Goal: Transaction & Acquisition: Purchase product/service

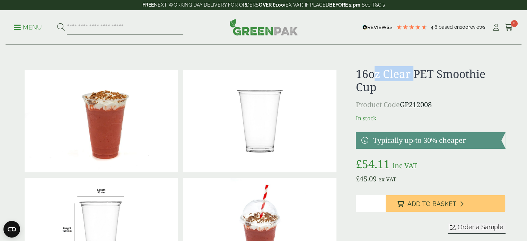
drag, startPoint x: 414, startPoint y: 79, endPoint x: 372, endPoint y: 63, distance: 45.2
click at [386, 74] on h1 "16oz Clear PET Smoothie Cup" at bounding box center [430, 80] width 149 height 27
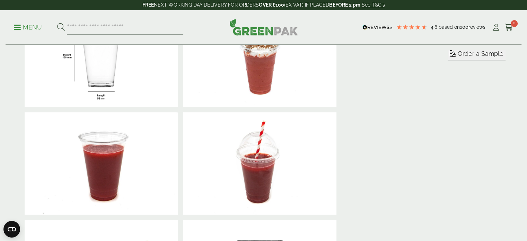
scroll to position [69, 0]
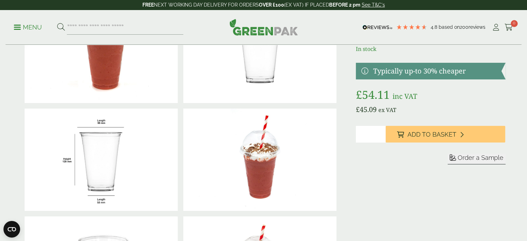
click at [87, 137] on img at bounding box center [101, 159] width 153 height 102
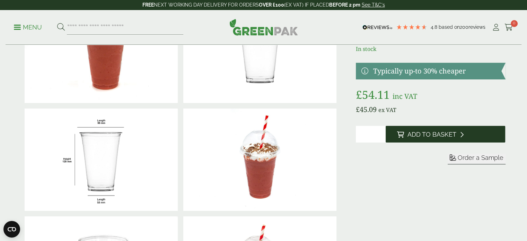
click at [442, 133] on span "Add to Basket" at bounding box center [431, 135] width 49 height 8
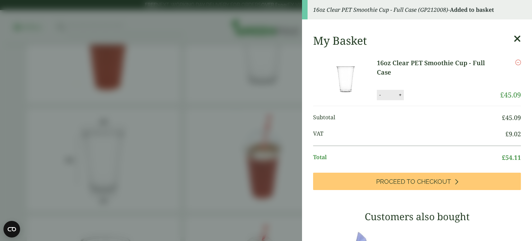
click at [350, 69] on img at bounding box center [346, 79] width 62 height 42
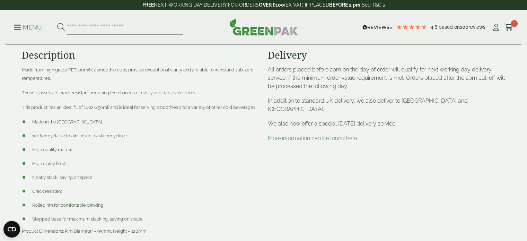
scroll to position [451, 0]
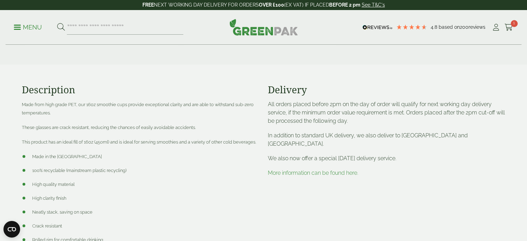
click at [325, 169] on link "More information can be found here." at bounding box center [313, 172] width 90 height 7
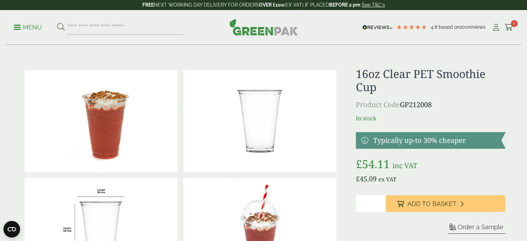
click at [444, 139] on link at bounding box center [430, 140] width 149 height 17
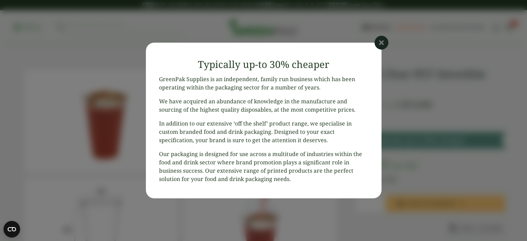
click at [383, 45] on icon at bounding box center [382, 43] width 14 height 14
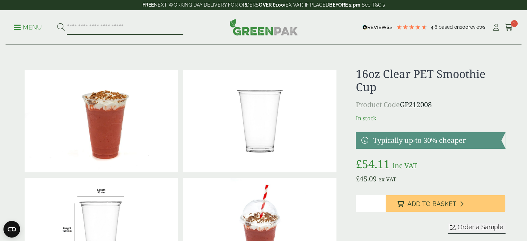
click at [162, 30] on input "search" at bounding box center [125, 27] width 116 height 15
type input "****"
click at [57, 23] on button at bounding box center [61, 27] width 8 height 9
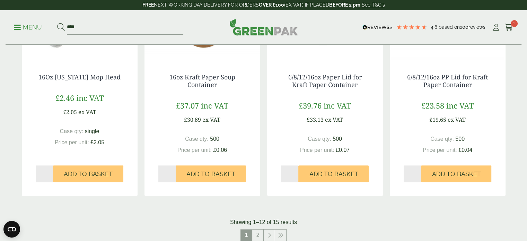
scroll to position [693, 0]
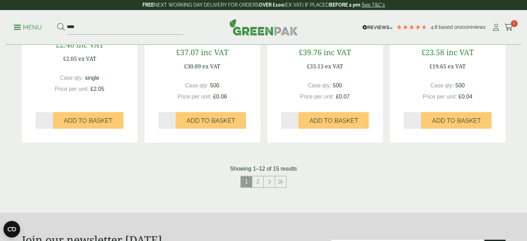
click at [258, 189] on nav "1 2" at bounding box center [264, 183] width 484 height 14
click at [259, 183] on link "2" at bounding box center [257, 181] width 11 height 11
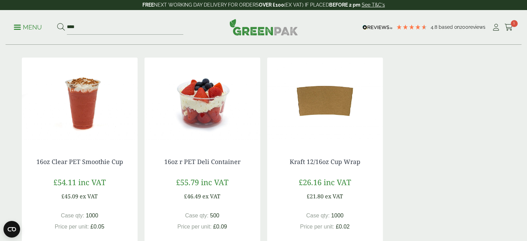
scroll to position [139, 0]
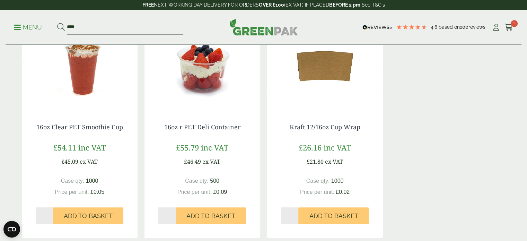
click at [87, 79] on img at bounding box center [80, 66] width 116 height 87
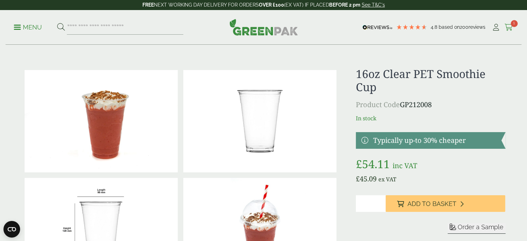
click at [510, 23] on link "Cart 1" at bounding box center [509, 27] width 9 height 10
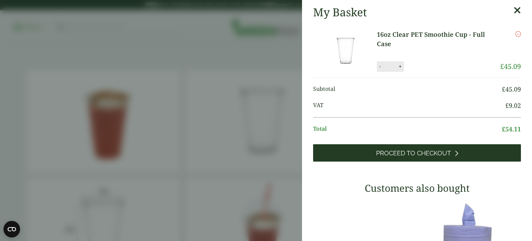
click at [452, 157] on link "Proceed to Checkout" at bounding box center [417, 152] width 208 height 17
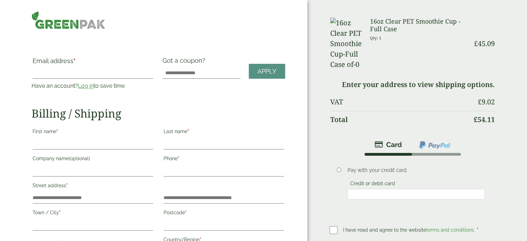
scroll to position [69, 0]
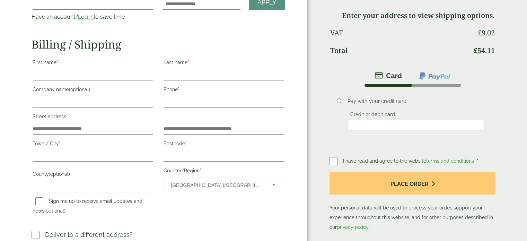
click at [56, 69] on p "First name *" at bounding box center [93, 68] width 123 height 25
click at [56, 70] on input "First name *" at bounding box center [93, 74] width 121 height 11
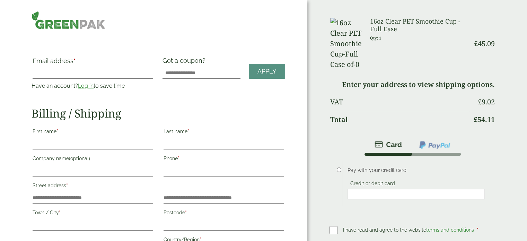
click at [90, 87] on link "Log in" at bounding box center [86, 85] width 16 height 7
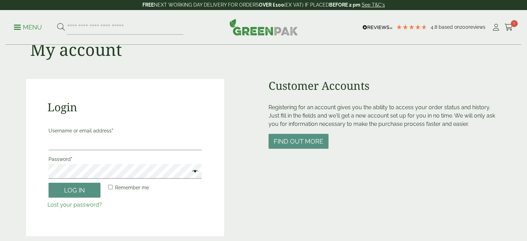
scroll to position [35, 0]
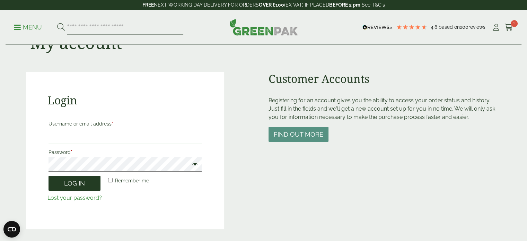
type input "**********"
click at [67, 184] on button "Log in" at bounding box center [75, 183] width 52 height 15
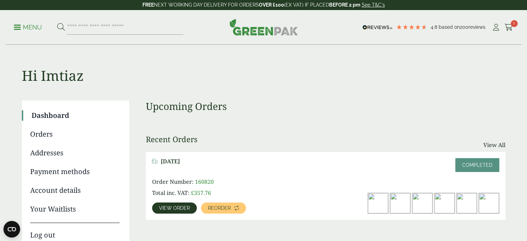
drag, startPoint x: 507, startPoint y: 28, endPoint x: 479, endPoint y: 41, distance: 30.5
click at [507, 28] on icon at bounding box center [509, 27] width 9 height 7
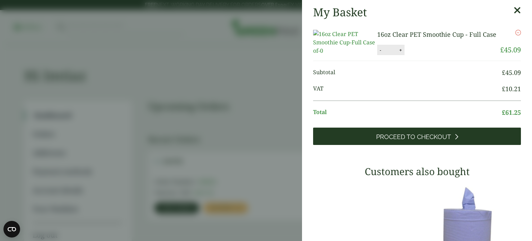
click at [397, 141] on span "Proceed to Checkout" at bounding box center [413, 137] width 75 height 8
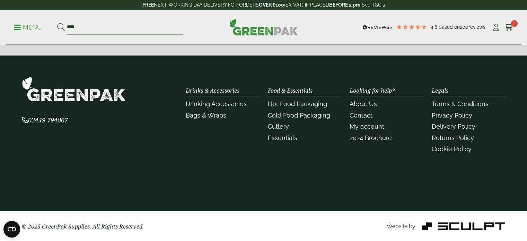
scroll to position [916, 0]
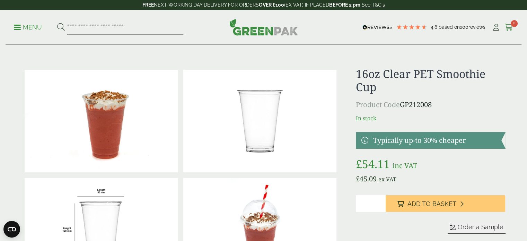
click at [512, 24] on span "0" at bounding box center [514, 23] width 7 height 7
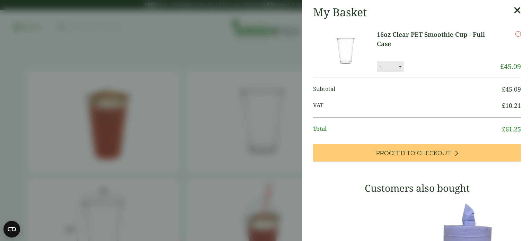
click at [353, 41] on img at bounding box center [346, 51] width 62 height 42
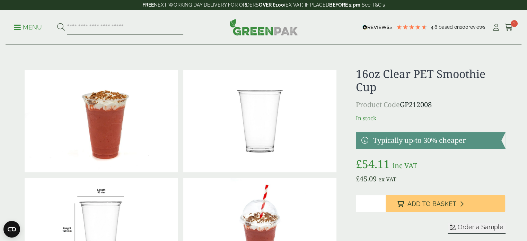
click at [93, 114] on img at bounding box center [101, 121] width 153 height 102
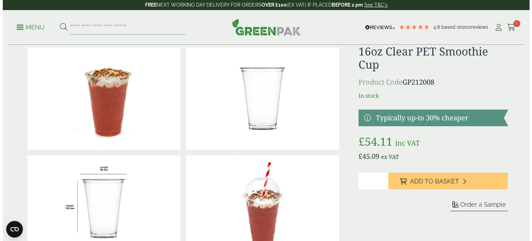
scroll to position [35, 0]
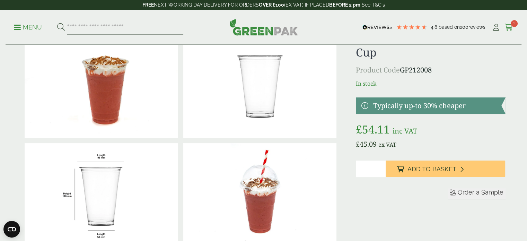
click at [510, 25] on icon at bounding box center [509, 27] width 9 height 7
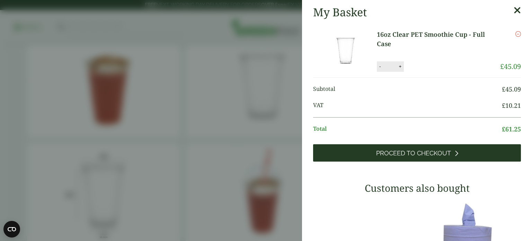
click at [435, 156] on span "Proceed to Checkout" at bounding box center [413, 153] width 75 height 8
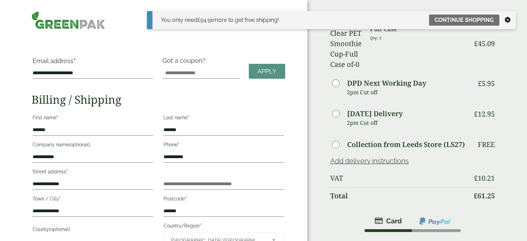
click at [514, 75] on div "Order Summary Item Ammount 16oz Clear PET Smoothie Cup - Full Case Qty: 1 £ 45.…" at bounding box center [417, 213] width 220 height 426
drag, startPoint x: 481, startPoint y: 21, endPoint x: 464, endPoint y: 28, distance: 18.0
click at [481, 21] on link "Continue shopping" at bounding box center [464, 20] width 70 height 11
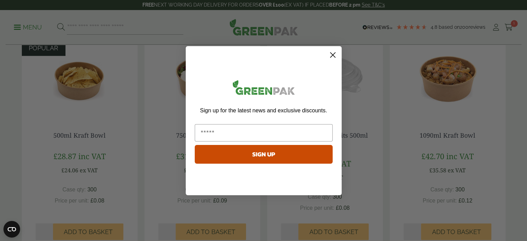
scroll to position [624, 0]
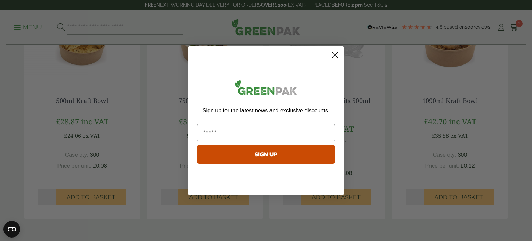
click at [336, 52] on circle "Close dialog" at bounding box center [335, 54] width 11 height 11
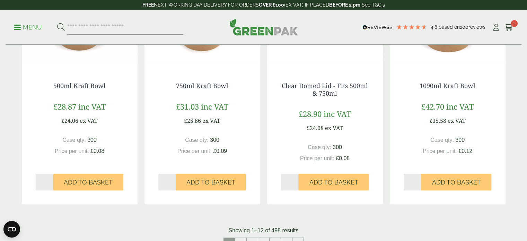
scroll to position [693, 0]
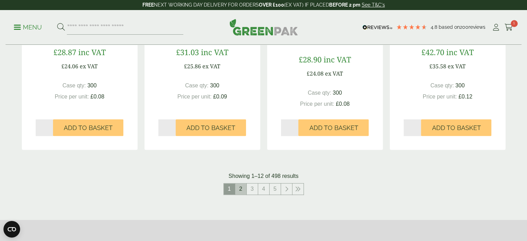
click at [245, 194] on link "2" at bounding box center [240, 188] width 11 height 11
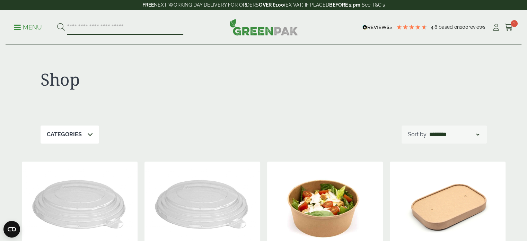
click at [104, 30] on input "search" at bounding box center [125, 27] width 116 height 15
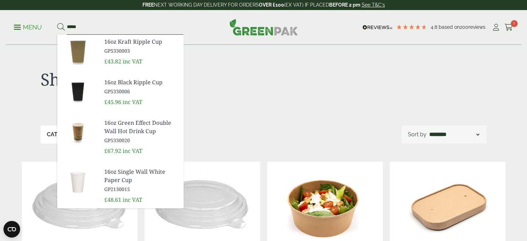
type input "****"
click at [128, 186] on span "GP2130015" at bounding box center [140, 188] width 73 height 7
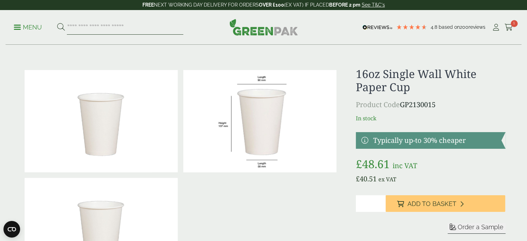
click at [121, 28] on input "search" at bounding box center [125, 27] width 116 height 15
type input "*********"
click at [57, 23] on button at bounding box center [61, 27] width 8 height 9
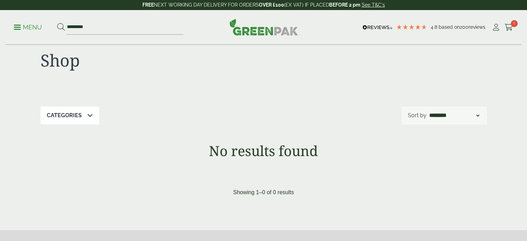
scroll to position [35, 0]
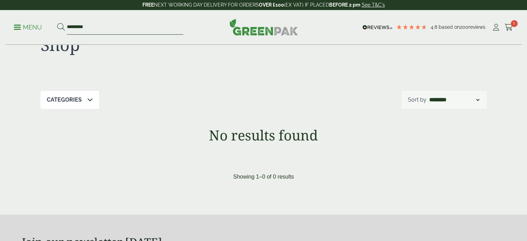
click at [114, 27] on input "*********" at bounding box center [125, 27] width 116 height 15
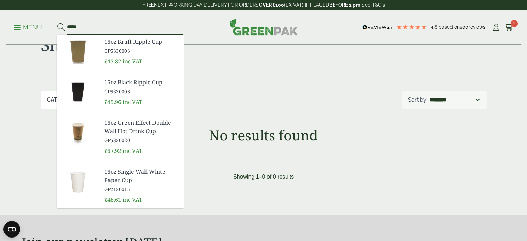
type input "****"
click at [57, 23] on button at bounding box center [61, 27] width 8 height 9
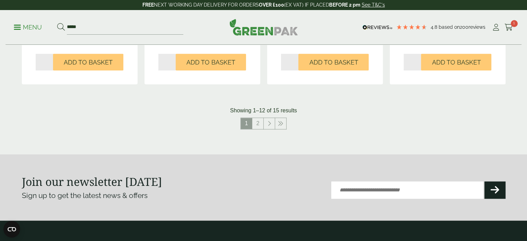
scroll to position [762, 0]
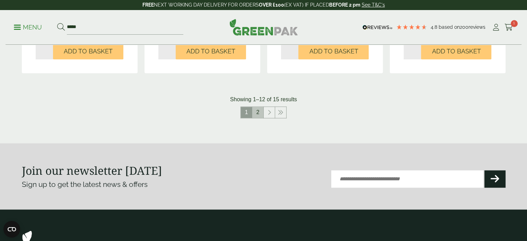
click at [259, 112] on link "2" at bounding box center [257, 112] width 11 height 11
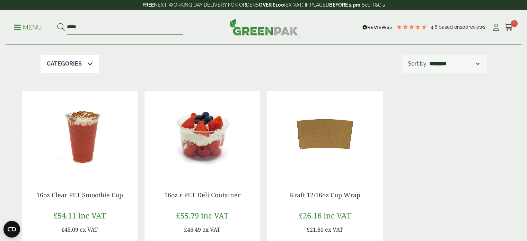
scroll to position [111, 0]
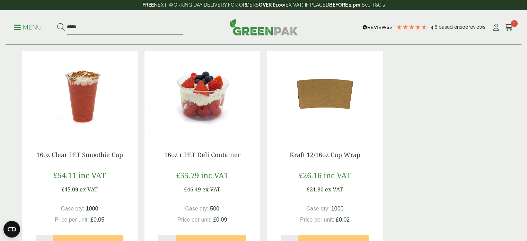
click at [91, 116] on img at bounding box center [80, 94] width 116 height 87
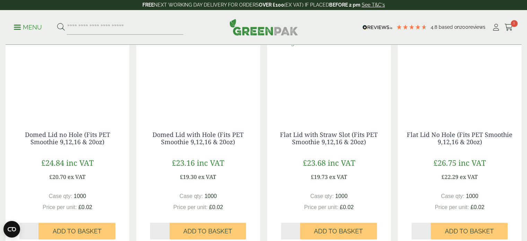
scroll to position [762, 0]
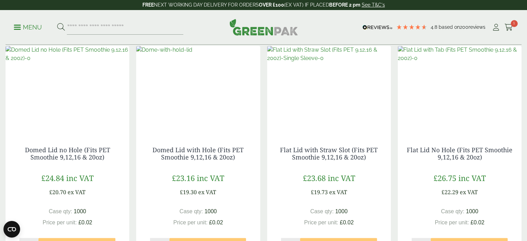
click at [192, 54] on img at bounding box center [164, 50] width 56 height 8
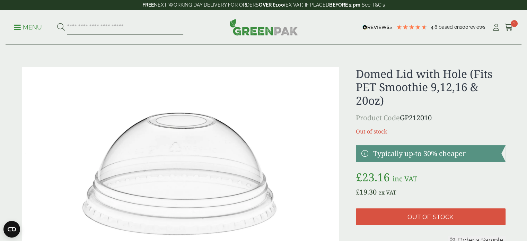
click at [190, 123] on img at bounding box center [181, 173] width 318 height 212
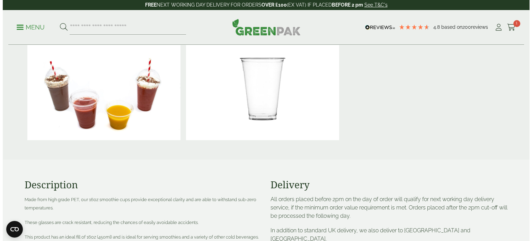
scroll to position [312, 0]
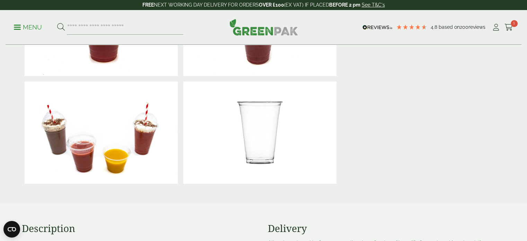
click at [518, 27] on div "Menu 4.8 Based on 200 reviews My Account" at bounding box center [264, 27] width 516 height 35
click at [512, 27] on icon at bounding box center [509, 27] width 9 height 7
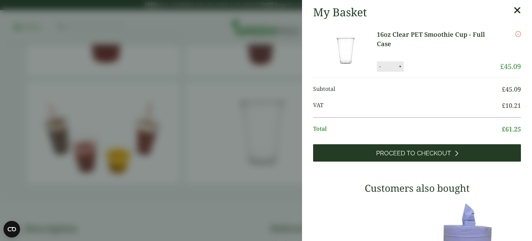
click at [409, 153] on span "Proceed to Checkout" at bounding box center [413, 153] width 75 height 8
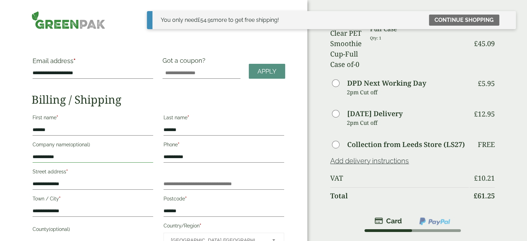
drag, startPoint x: 83, startPoint y: 156, endPoint x: 0, endPoint y: 143, distance: 83.7
click at [0, 143] on div "**********" at bounding box center [153, 213] width 307 height 426
click at [103, 178] on input "**********" at bounding box center [93, 183] width 121 height 11
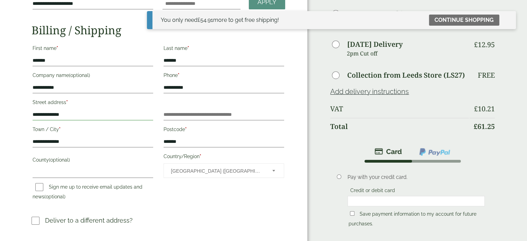
drag, startPoint x: 76, startPoint y: 114, endPoint x: 0, endPoint y: 93, distance: 78.4
click at [0, 95] on div "**********" at bounding box center [153, 144] width 307 height 426
click at [3, 95] on div "**********" at bounding box center [153, 144] width 307 height 426
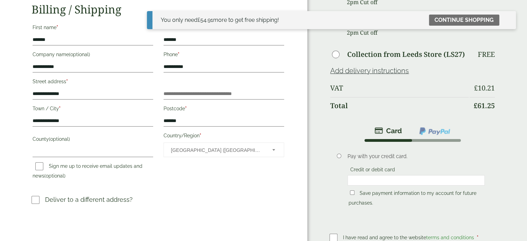
scroll to position [139, 0]
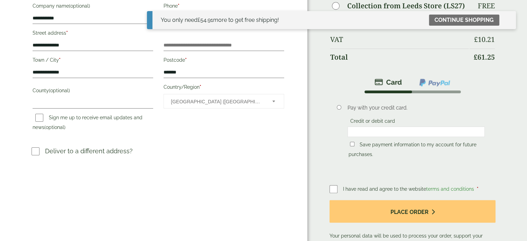
click at [73, 154] on p "Deliver to a different address?" at bounding box center [89, 150] width 88 height 9
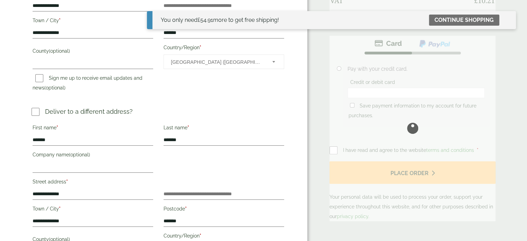
scroll to position [208, 0]
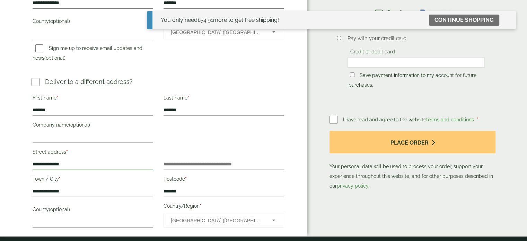
drag, startPoint x: 70, startPoint y: 160, endPoint x: 0, endPoint y: 140, distance: 72.5
click at [0, 145] on div "**********" at bounding box center [153, 14] width 307 height 444
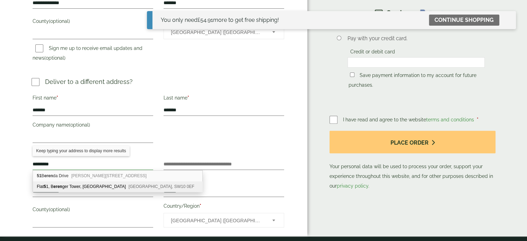
type input "**********"
type input "******"
type input "********"
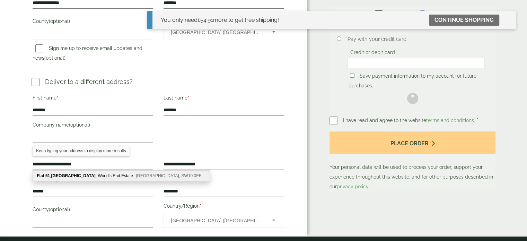
drag, startPoint x: 95, startPoint y: 160, endPoint x: 0, endPoint y: 151, distance: 95.1
click at [0, 151] on div "**********" at bounding box center [153, 14] width 307 height 444
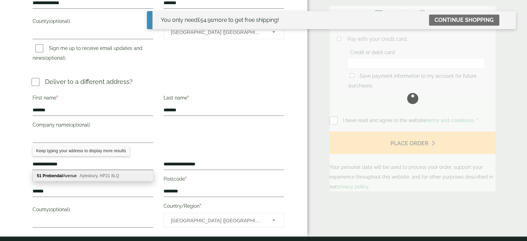
click at [86, 174] on span "Aylesbury, HP21 8LQ" at bounding box center [99, 175] width 40 height 5
type input "**********"
type input "*********"
type input "********"
type input "**********"
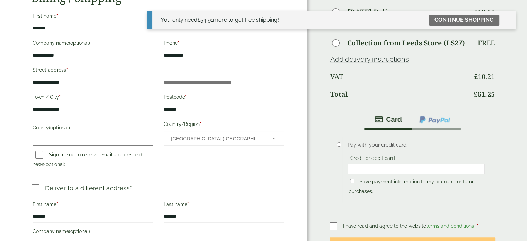
scroll to position [104, 0]
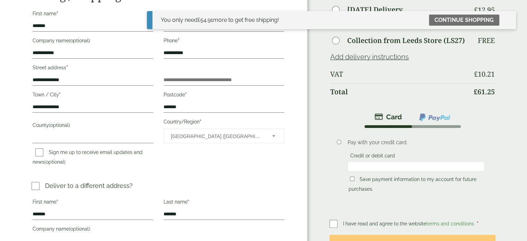
click at [368, 161] on div at bounding box center [416, 166] width 137 height 10
click at [362, 179] on li "Pay with your credit card. Credit or debit card Save payment information to my …" at bounding box center [413, 169] width 166 height 82
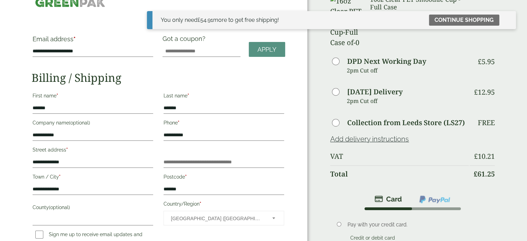
scroll to position [0, 0]
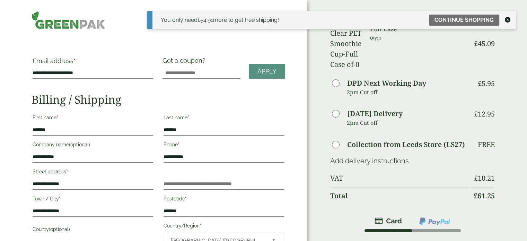
click at [509, 21] on icon at bounding box center [508, 20] width 6 height 6
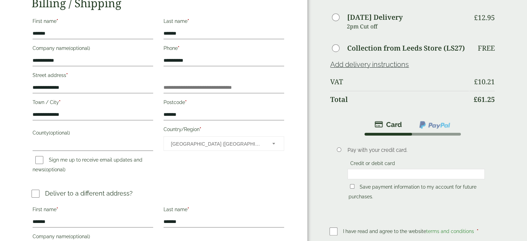
scroll to position [139, 0]
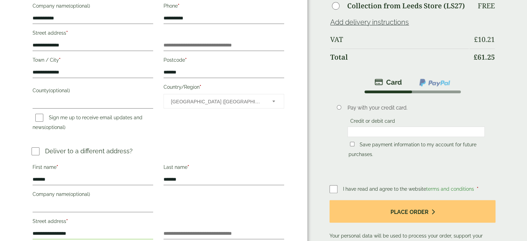
click at [419, 206] on p "Your personal data will be used to process your order, support your experience …" at bounding box center [413, 230] width 166 height 60
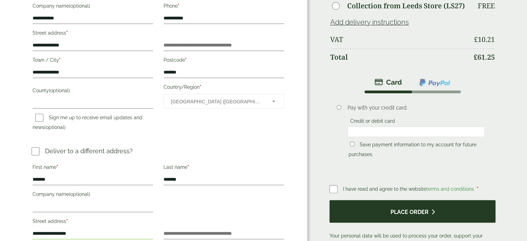
click at [426, 200] on button "Place order" at bounding box center [413, 211] width 166 height 23
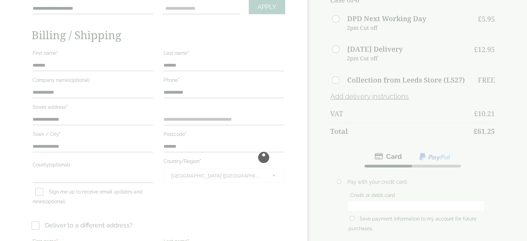
scroll to position [35, 0]
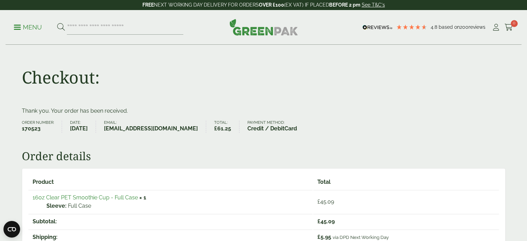
click at [362, 108] on p "Thank you. Your order has been received." at bounding box center [264, 111] width 484 height 8
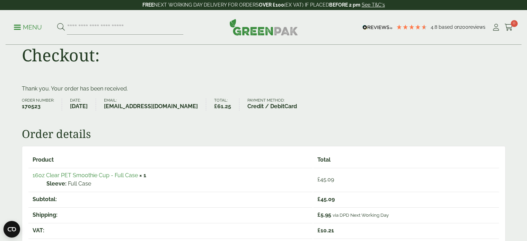
scroll to position [69, 0]
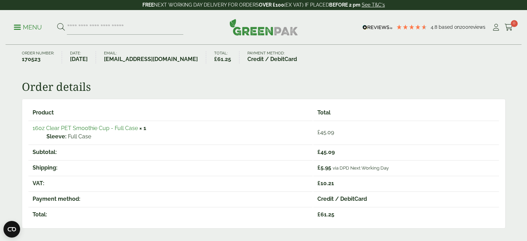
click at [68, 125] on link "16oz Clear PET Smoothie Cup - Full Case" at bounding box center [85, 128] width 105 height 7
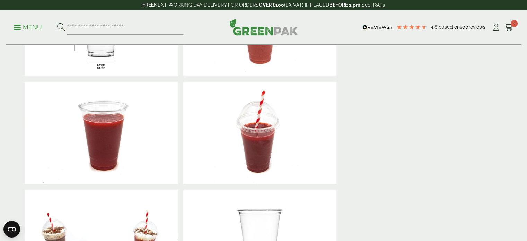
scroll to position [208, 0]
